Goal: Information Seeking & Learning: Learn about a topic

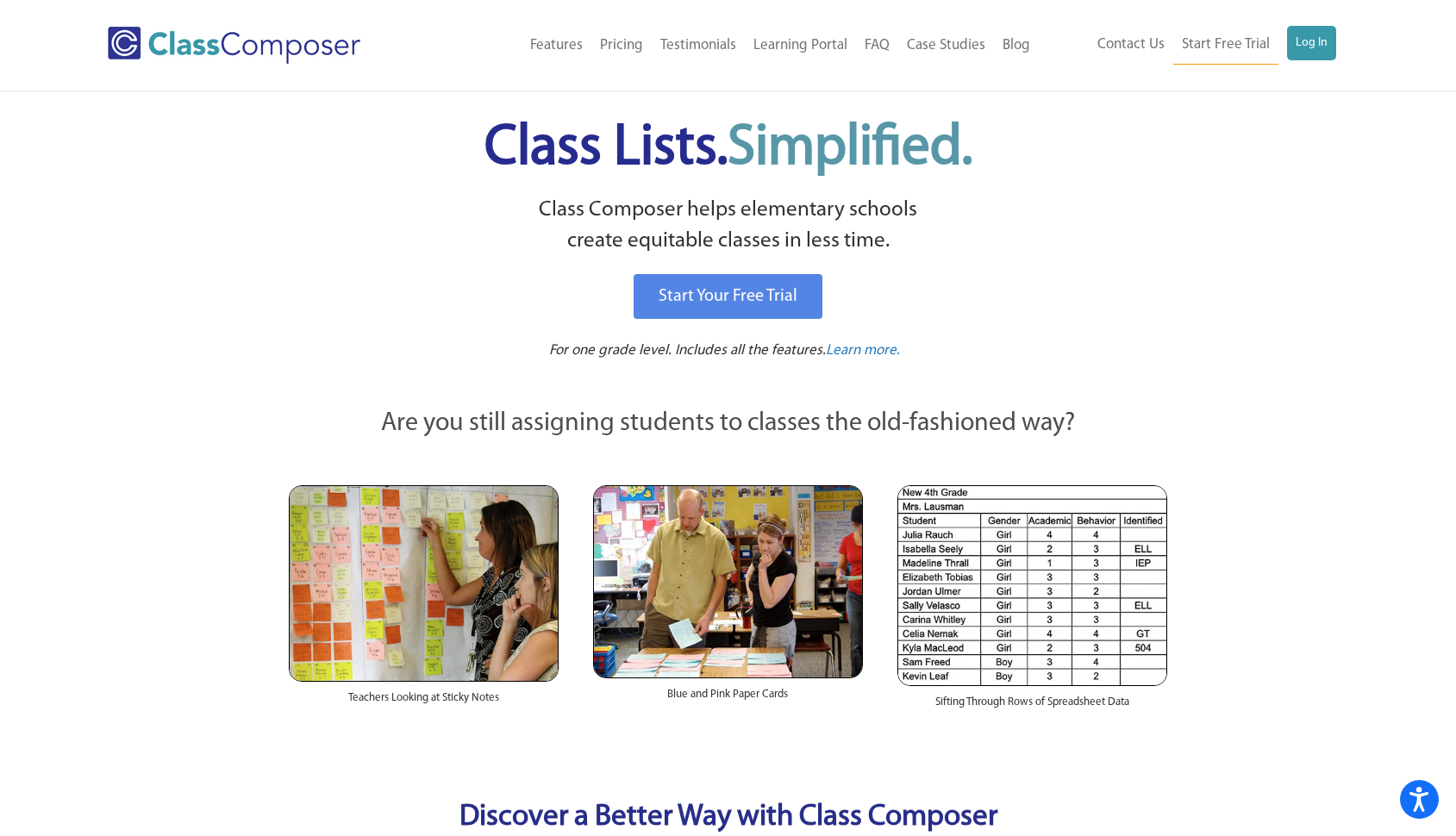
click at [1014, 42] on link "Blog" at bounding box center [1016, 46] width 45 height 38
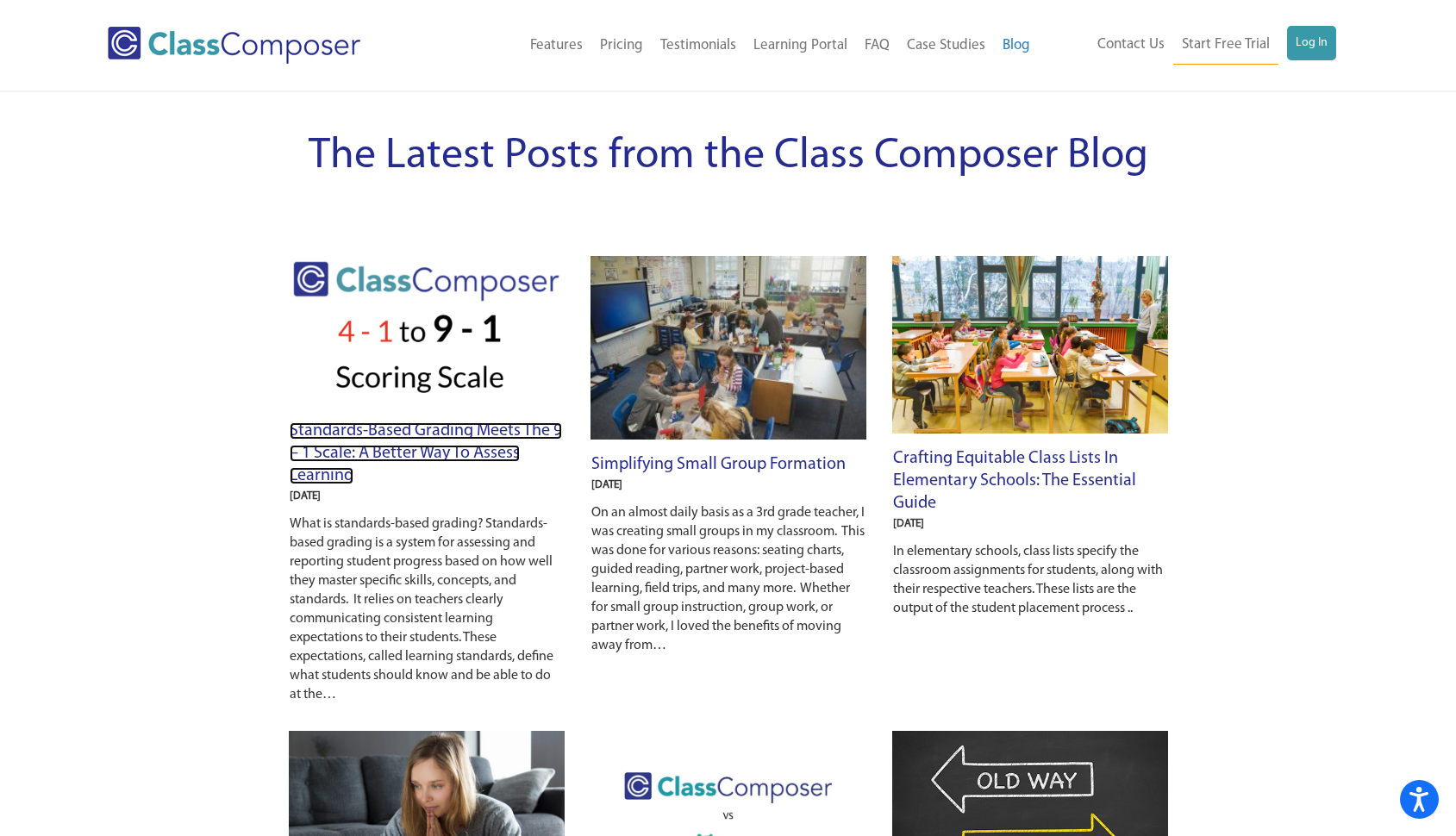
click at [461, 433] on link "Standards-Based Grading Meets the 9 – 1 Scale: A Better Way to Assess Learning" at bounding box center [426, 453] width 273 height 62
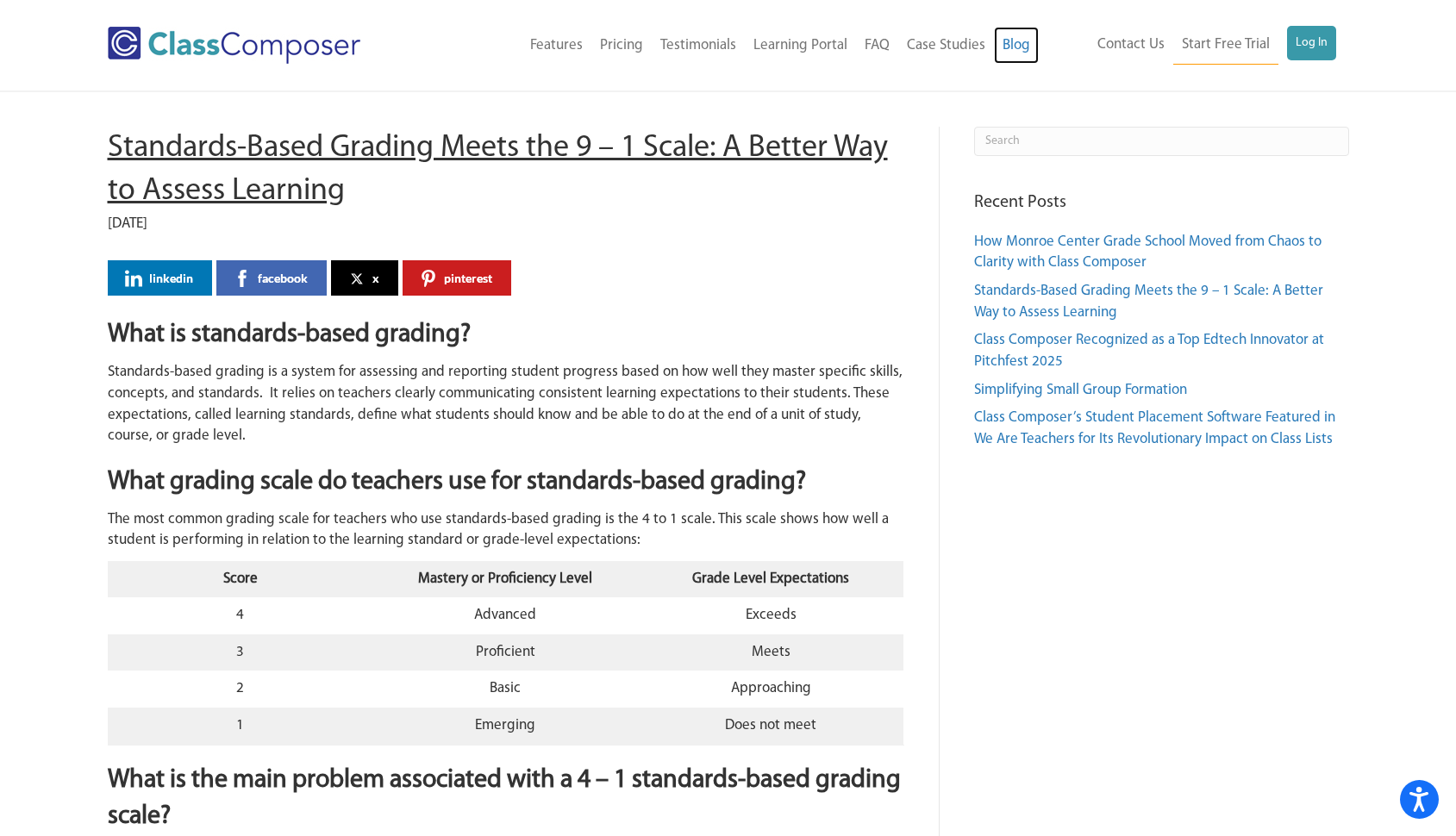
click at [1015, 48] on link "Blog" at bounding box center [1016, 46] width 45 height 38
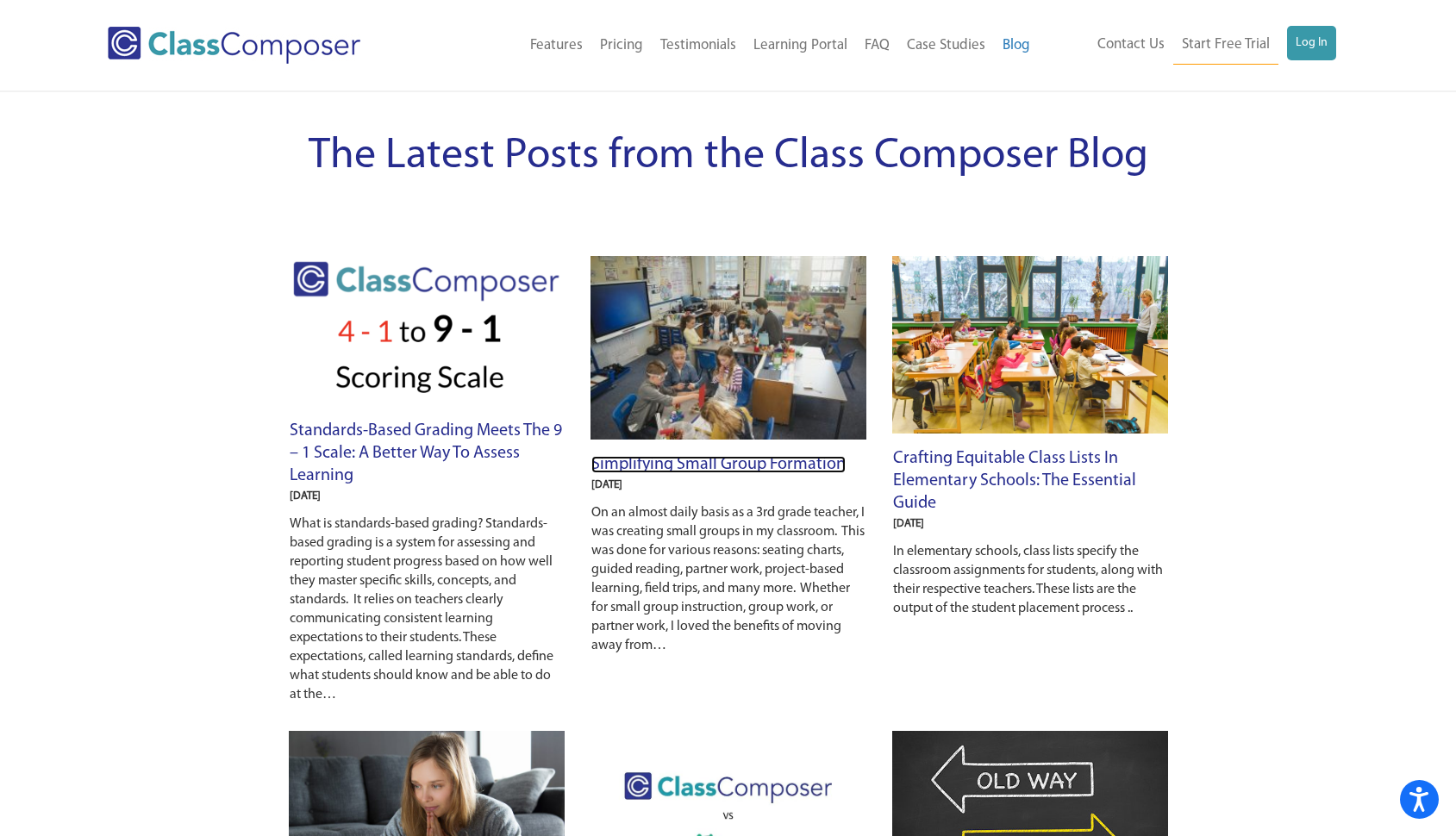
click at [727, 458] on link "Simplifying Small Group Formation" at bounding box center [718, 465] width 254 height 17
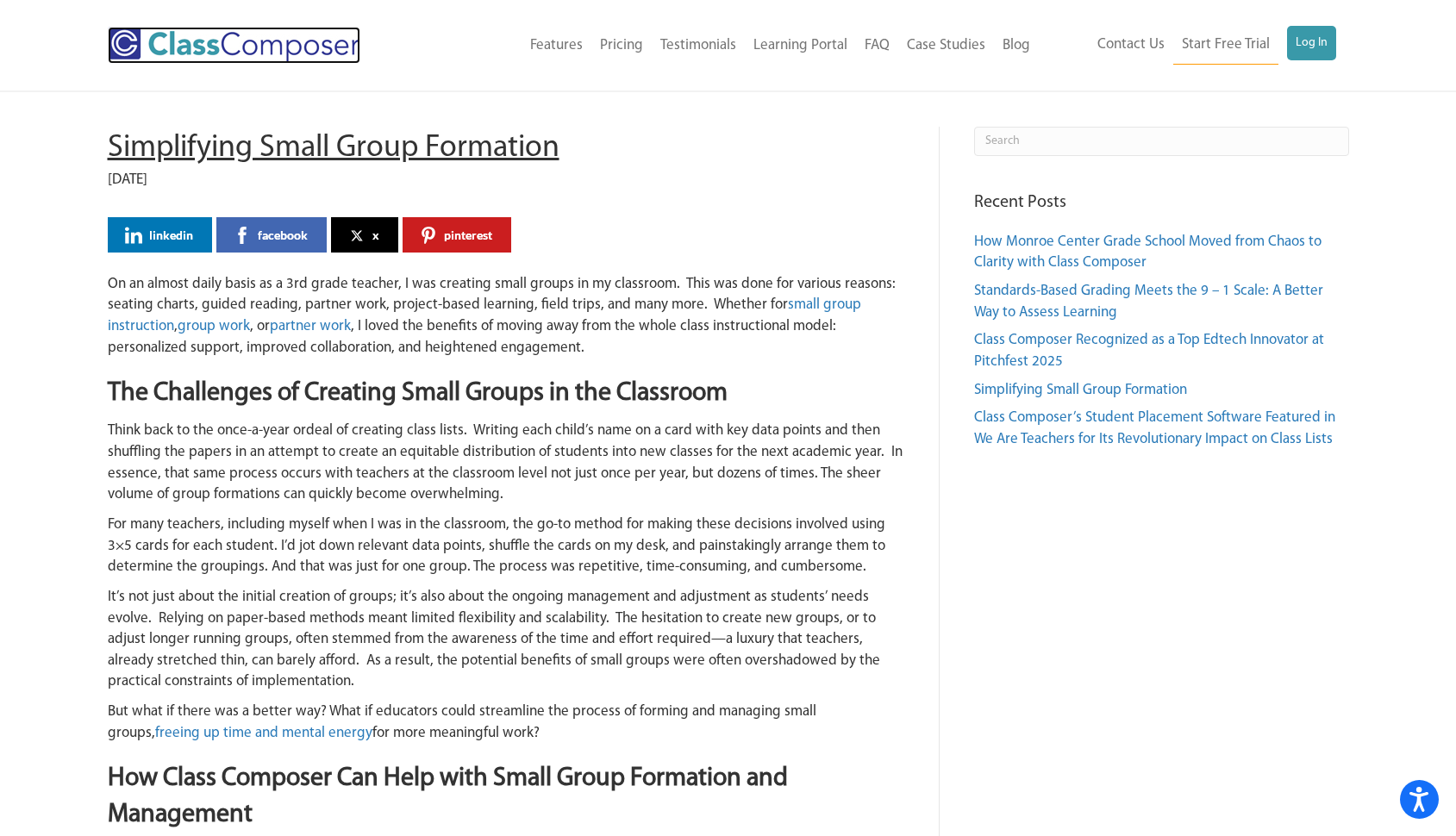
click at [297, 47] on img at bounding box center [234, 45] width 253 height 37
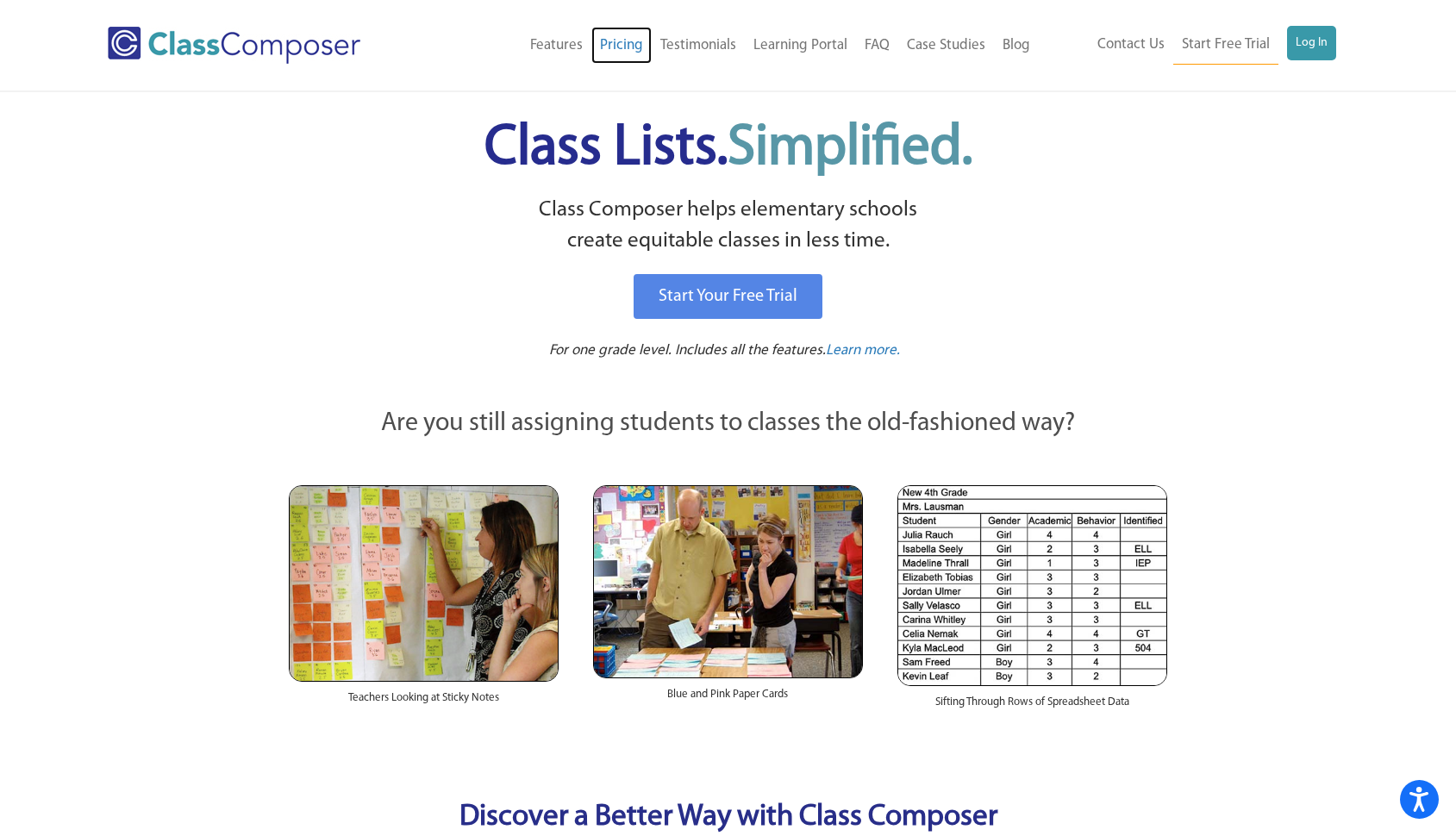
click at [625, 46] on link "Pricing" at bounding box center [622, 46] width 61 height 38
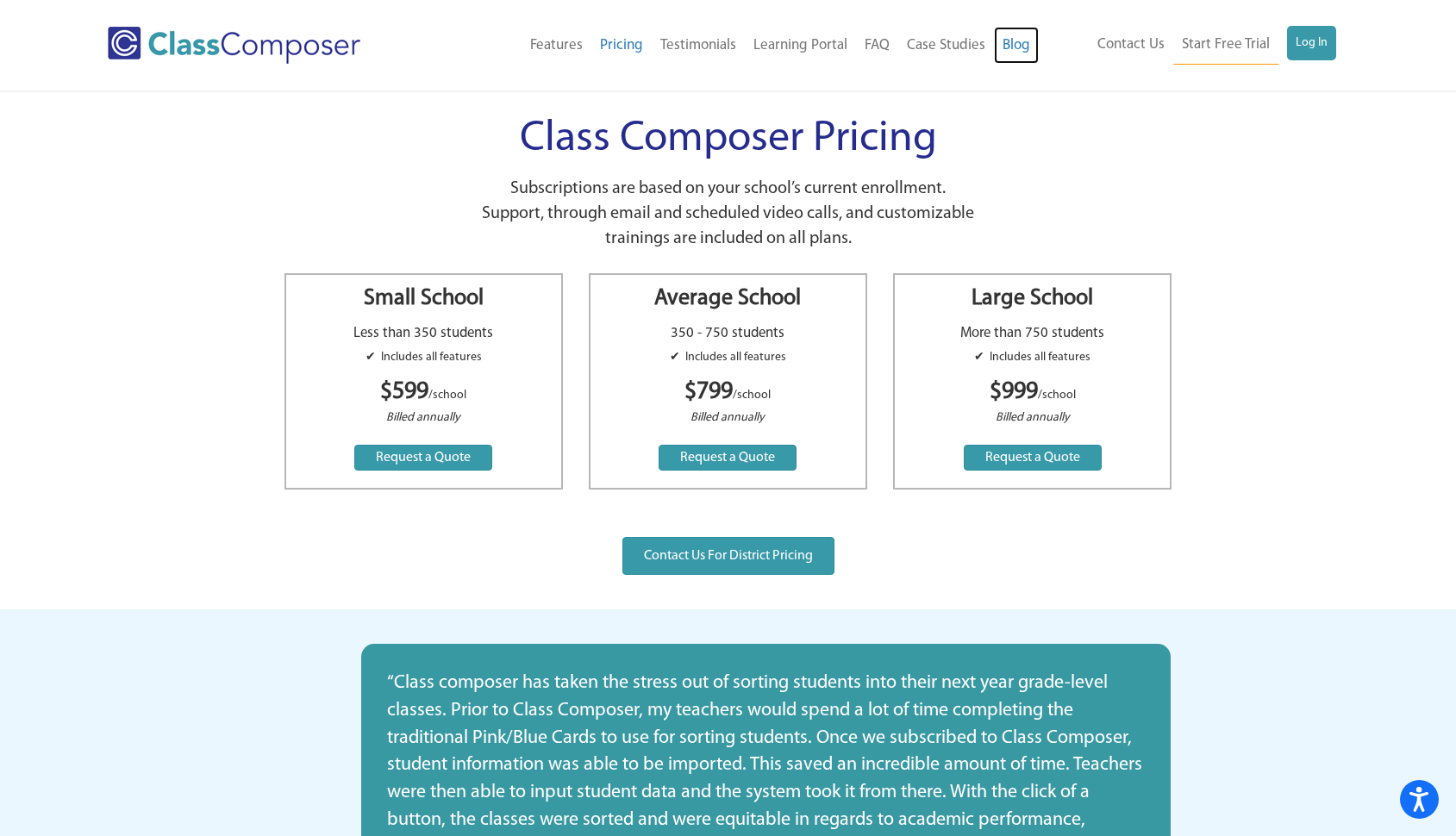
click at [1020, 44] on link "Blog" at bounding box center [1016, 46] width 45 height 38
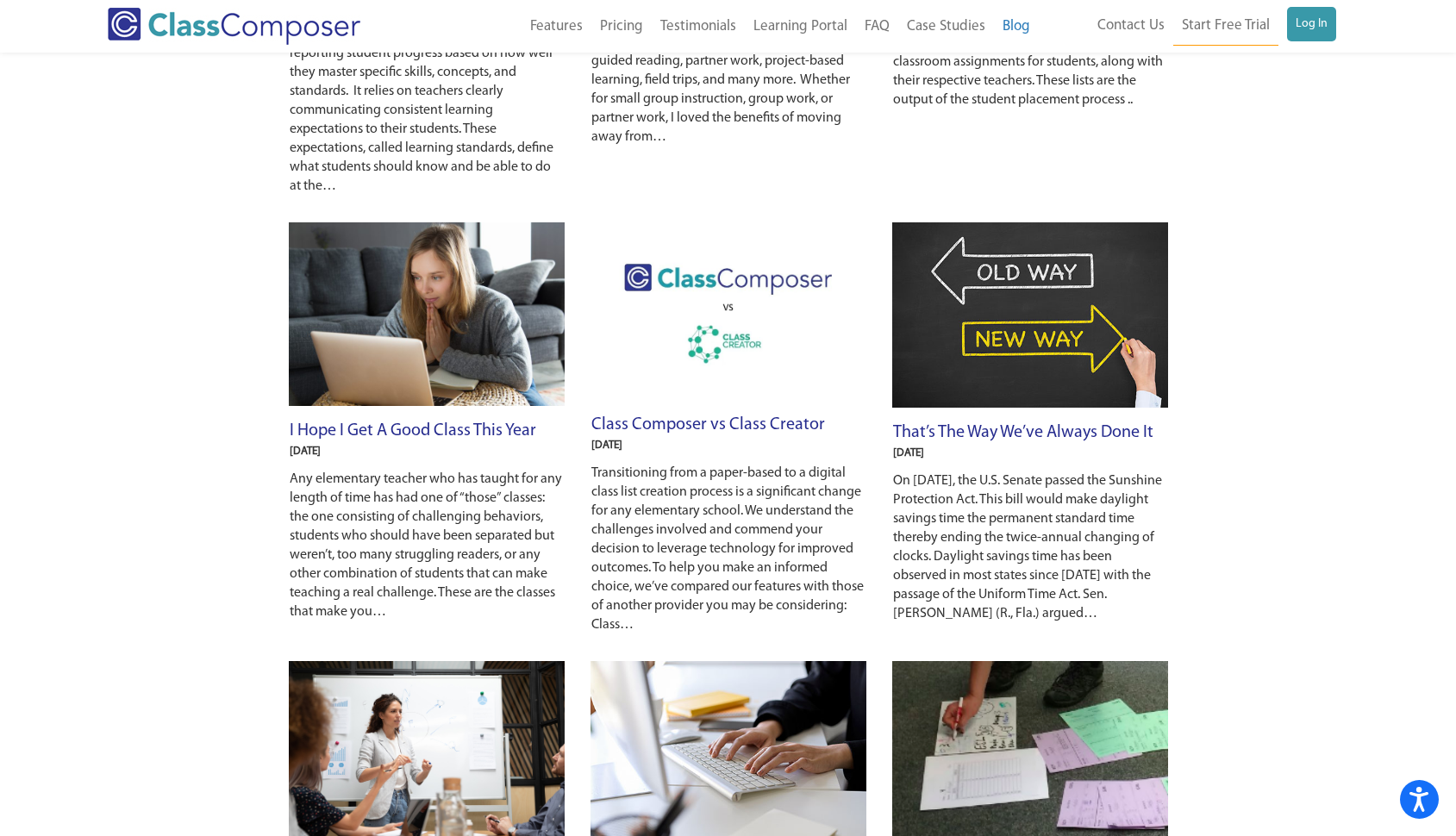
scroll to position [559, 0]
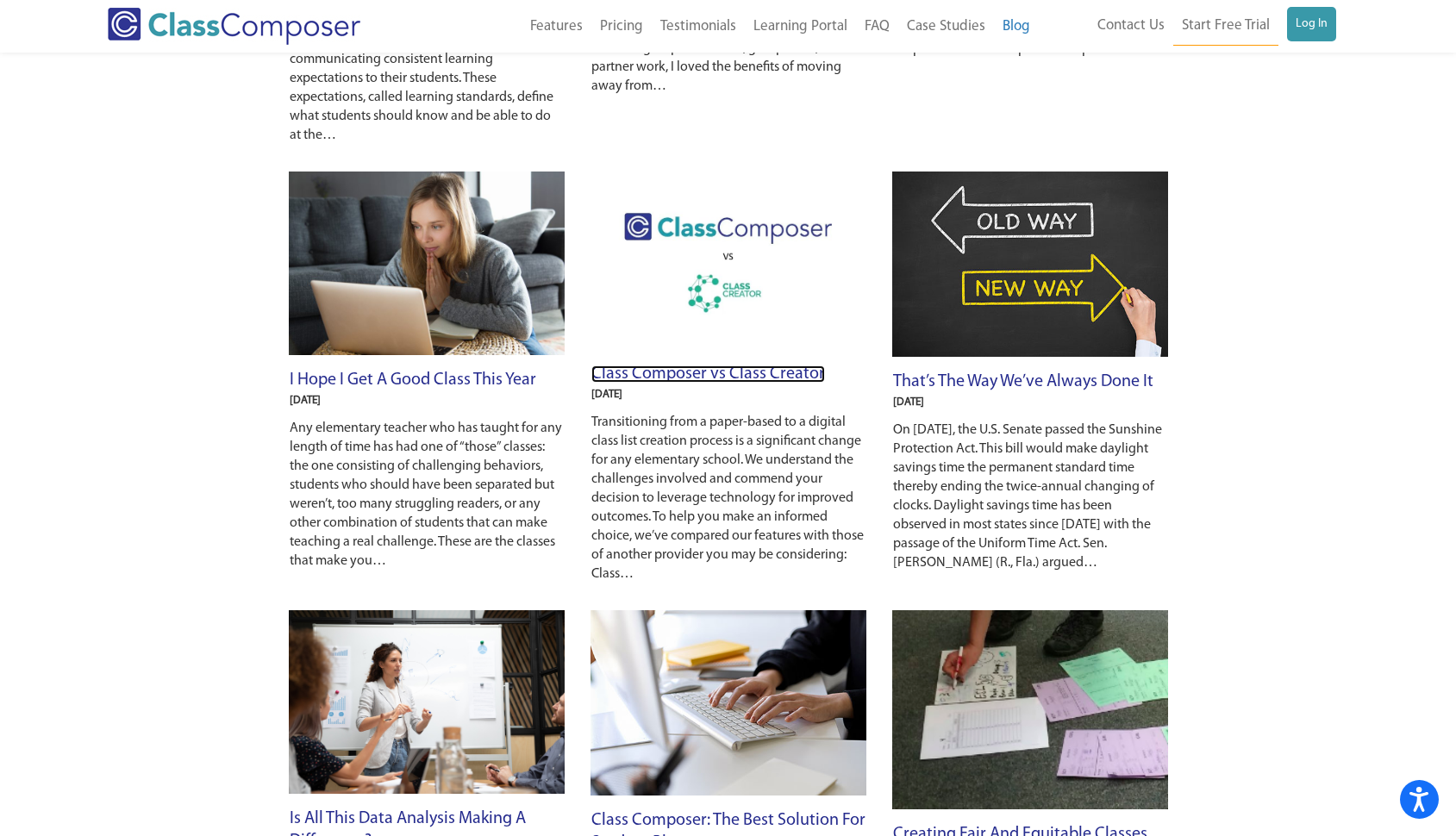
click at [780, 377] on link "Class Composer vs Class Creator" at bounding box center [708, 374] width 234 height 17
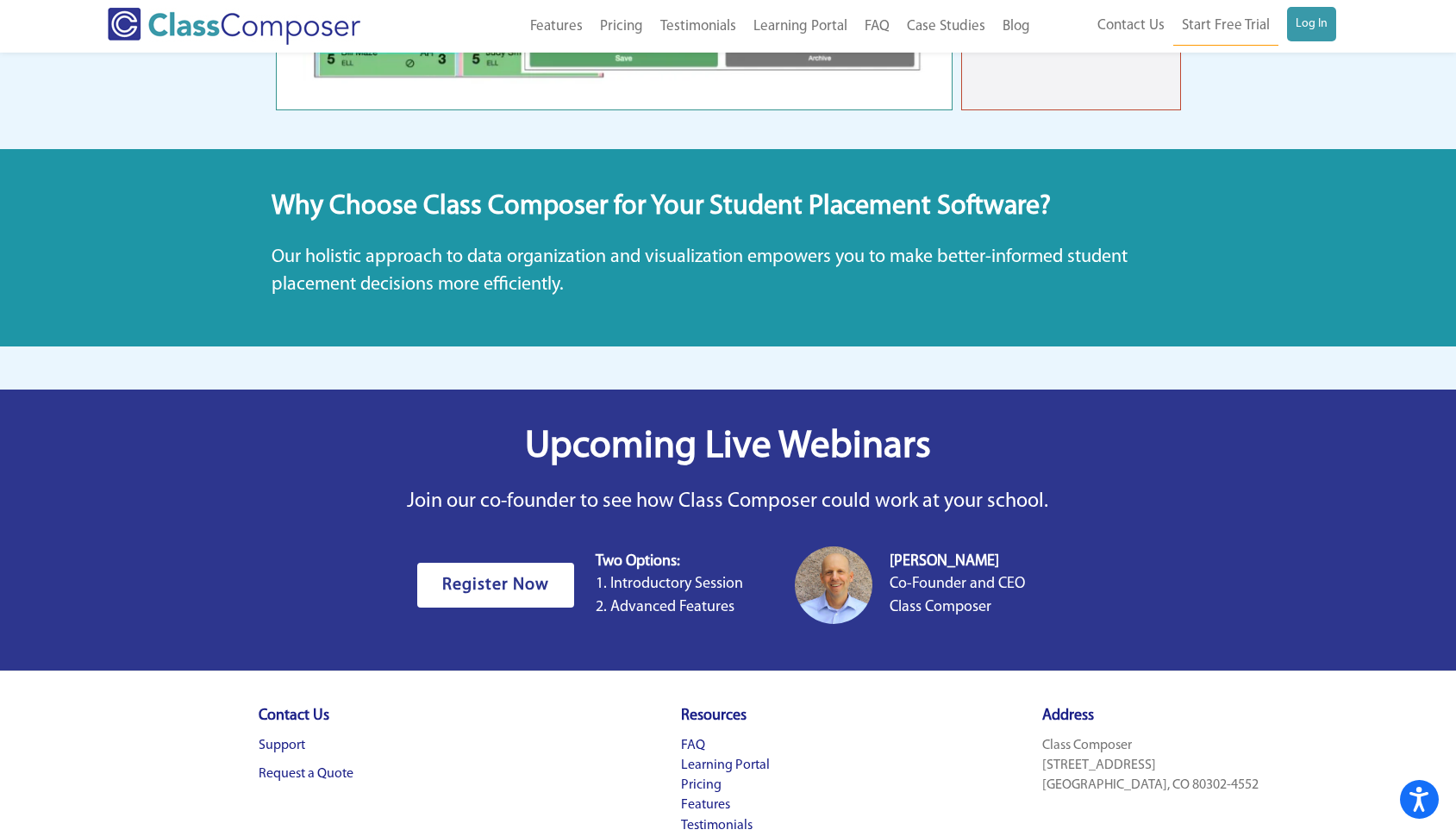
scroll to position [9272, 0]
